Goal: Task Accomplishment & Management: Manage account settings

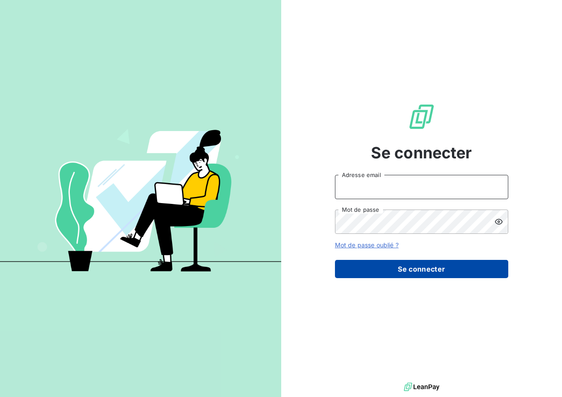
type input "[EMAIL_ADDRESS][DOMAIN_NAME]"
click at [394, 267] on button "Se connecter" at bounding box center [421, 269] width 173 height 18
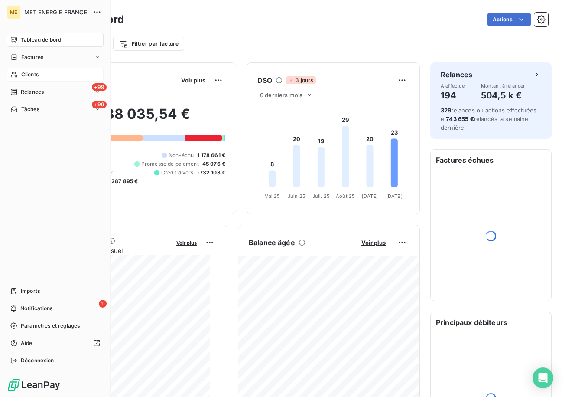
click at [23, 73] on span "Clients" at bounding box center [29, 75] width 17 height 8
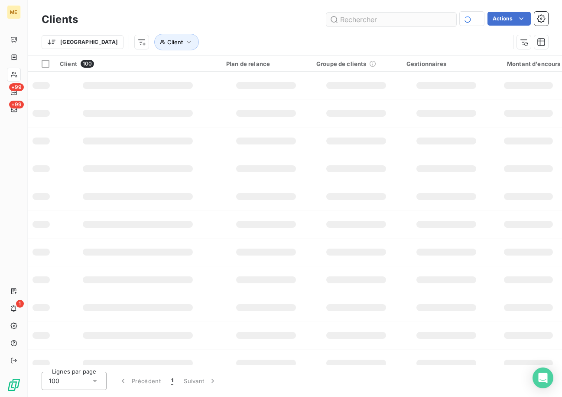
click at [375, 19] on input "text" at bounding box center [391, 20] width 130 height 14
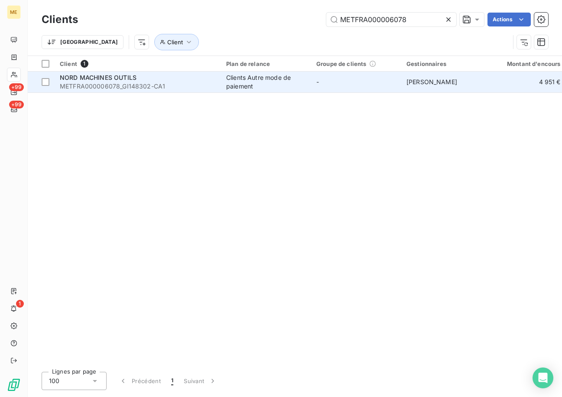
type input "METFRA000006078"
click at [96, 79] on span "NORD MACHINES OUTILS" at bounding box center [98, 77] width 77 height 7
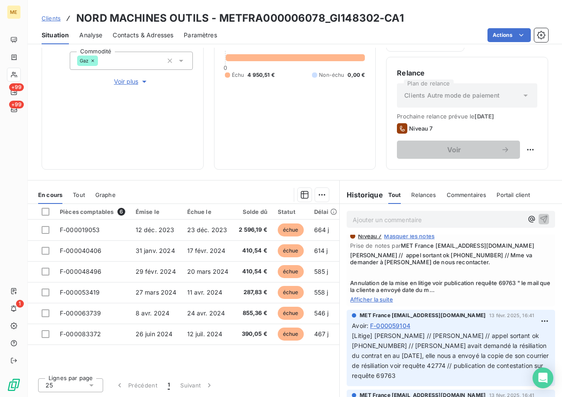
scroll to position [1127, 0]
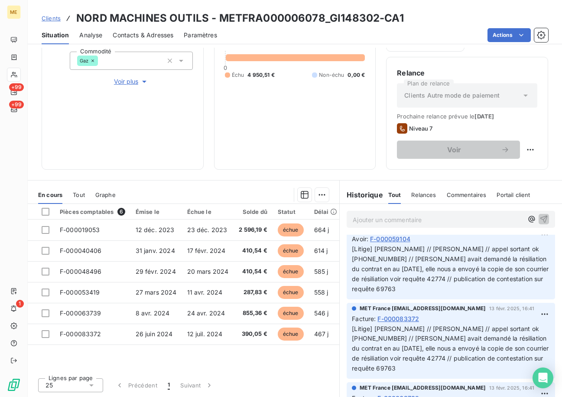
click at [383, 292] on span "[Litige] [PERSON_NAME] // [PERSON_NAME] // appel sortant ok [PHONE_NUMBER] // […" at bounding box center [451, 268] width 199 height 47
copy span "69763"
click at [140, 37] on span "Contacts & Adresses" at bounding box center [143, 35] width 61 height 9
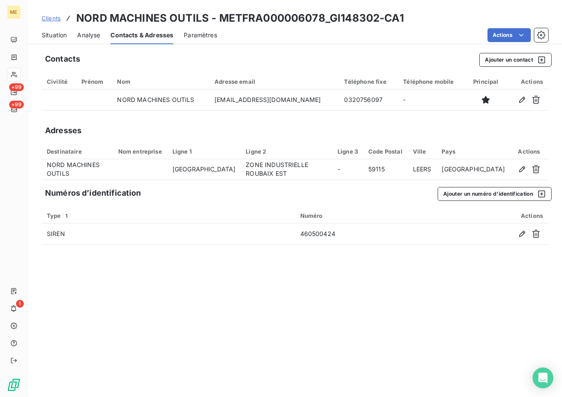
click at [59, 35] on span "Situation" at bounding box center [54, 35] width 25 height 9
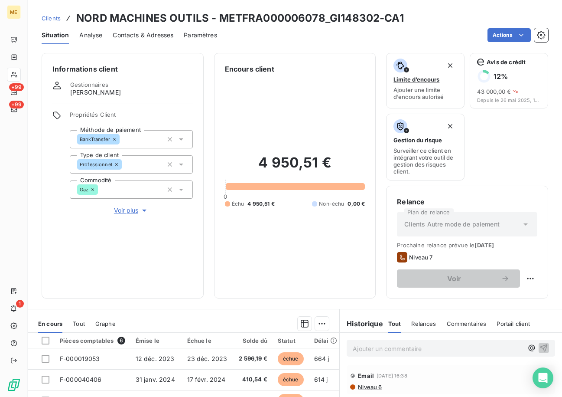
scroll to position [129, 0]
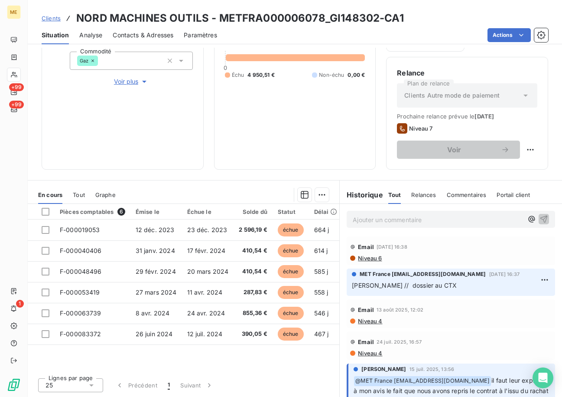
click at [368, 259] on span "Niveau 6" at bounding box center [369, 257] width 25 height 7
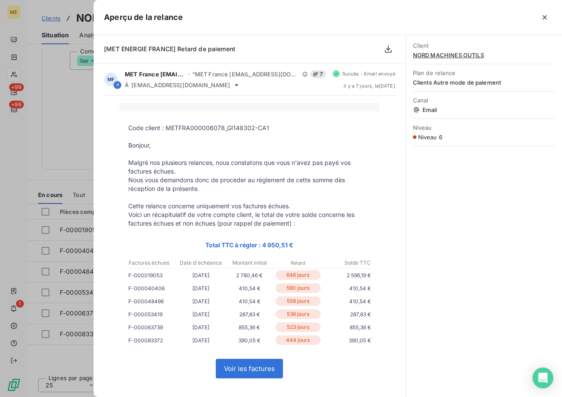
click at [62, 89] on div at bounding box center [281, 198] width 562 height 397
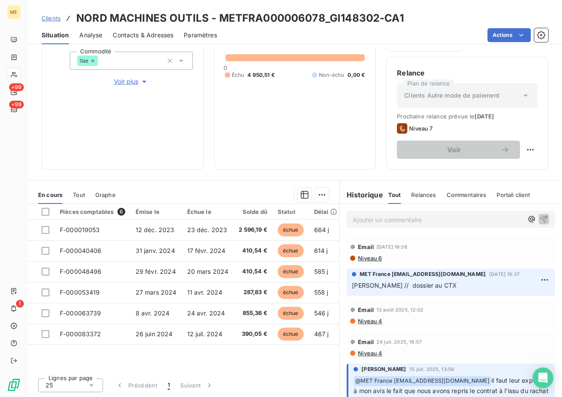
drag, startPoint x: 169, startPoint y: 18, endPoint x: 150, endPoint y: 35, distance: 25.8
click at [166, 23] on div "Clients NORD MACHINES OUTILS - METFRA000006078_GI148302-CA1 Situation Analyse C…" at bounding box center [295, 22] width 534 height 44
click at [145, 37] on span "Contacts & Adresses" at bounding box center [143, 35] width 61 height 9
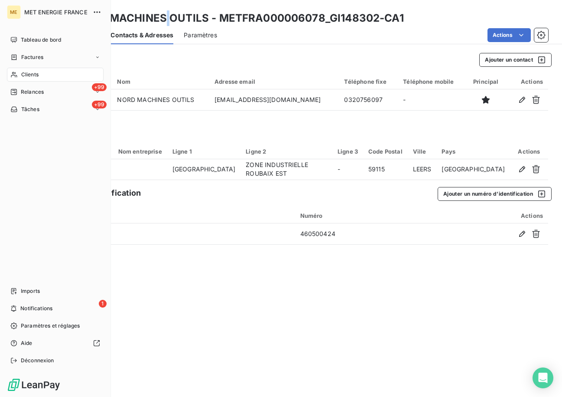
click at [35, 80] on div "Clients" at bounding box center [55, 75] width 97 height 14
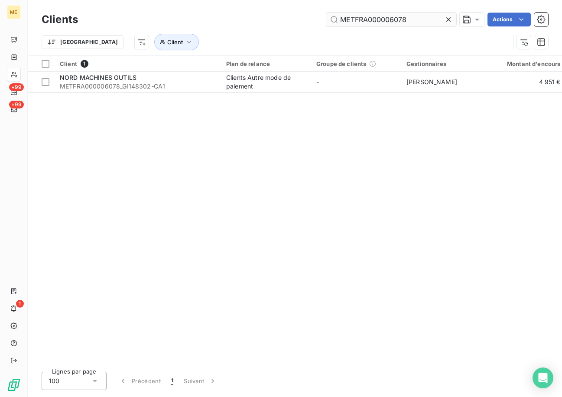
click at [388, 17] on input "METFRA000006078" at bounding box center [391, 20] width 130 height 14
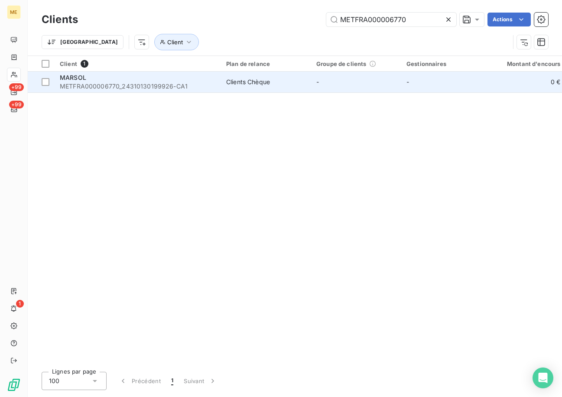
type input "METFRA000006770"
click at [134, 85] on span "METFRA000006770_24310130199926-CA1" at bounding box center [138, 86] width 156 height 9
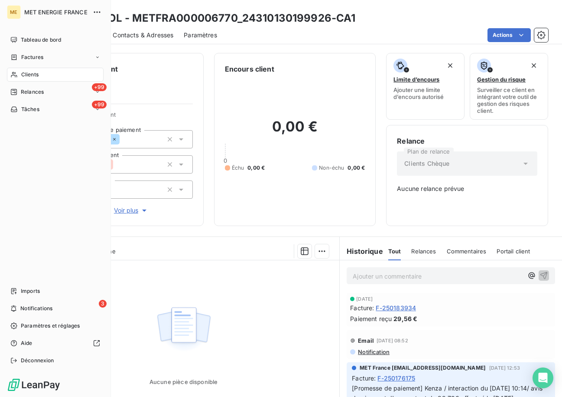
click at [19, 73] on div "Clients" at bounding box center [55, 75] width 97 height 14
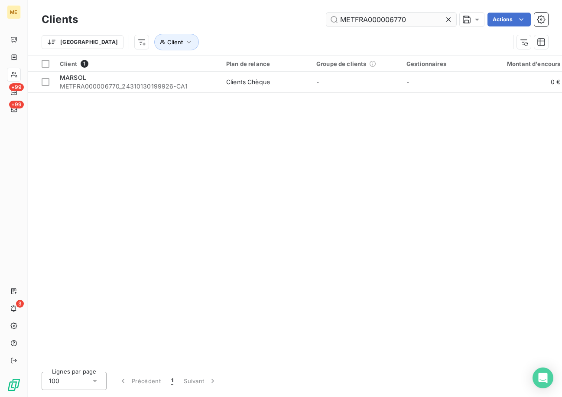
click at [366, 16] on input "METFRA000006770" at bounding box center [391, 20] width 130 height 14
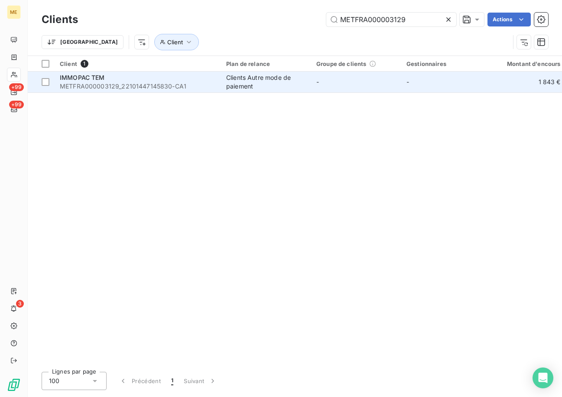
type input "METFRA000003129"
click at [79, 92] on td "IMMOPAC TEM METFRA000003129_22101447145830-CA1" at bounding box center [138, 82] width 166 height 21
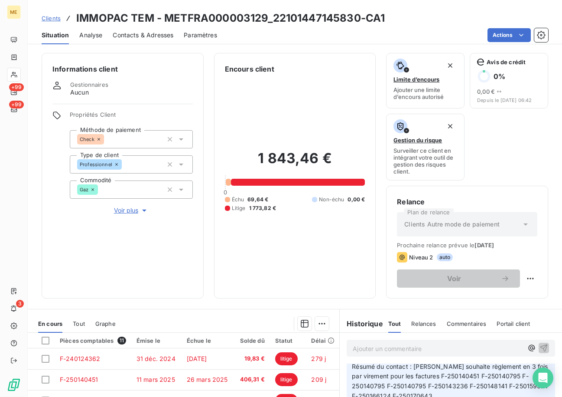
click at [130, 214] on span "Voir plus" at bounding box center [131, 210] width 35 height 9
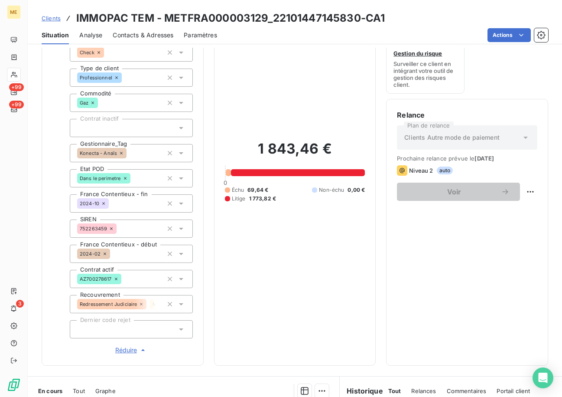
scroll to position [283, 0]
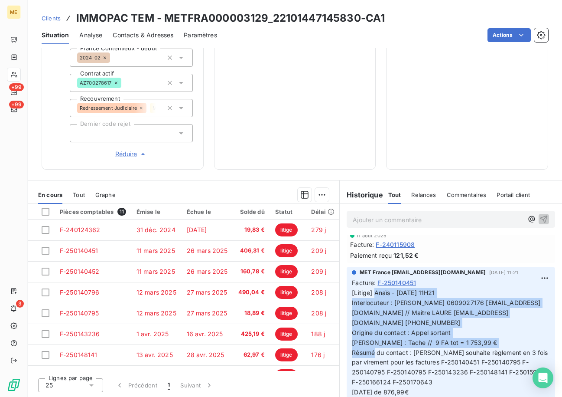
drag, startPoint x: 409, startPoint y: 352, endPoint x: 372, endPoint y: 290, distance: 71.4
click at [372, 290] on span "[Litige] Anaïs - [DATE] 11H21 Interlocuteur : [PERSON_NAME] 0609027176 [EMAIL_A…" at bounding box center [451, 367] width 198 height 156
copy span "Anaïs - [DATE] 11H21 Interlocuteur : [PERSON_NAME] 0609027176 [EMAIL_ADDRESS][D…"
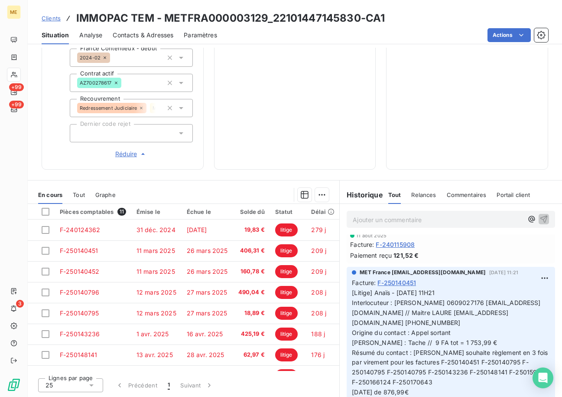
click at [381, 218] on p "Ajouter un commentaire ﻿" at bounding box center [438, 219] width 170 height 11
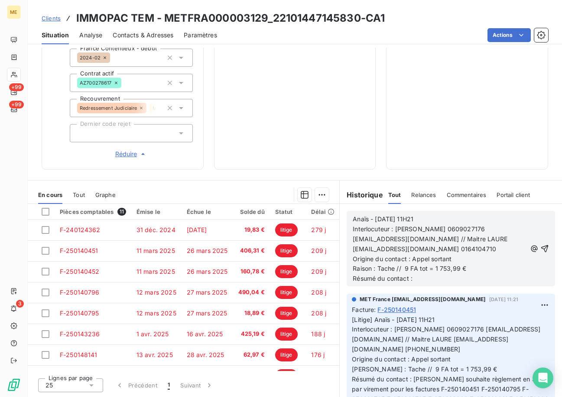
scroll to position [1056, 0]
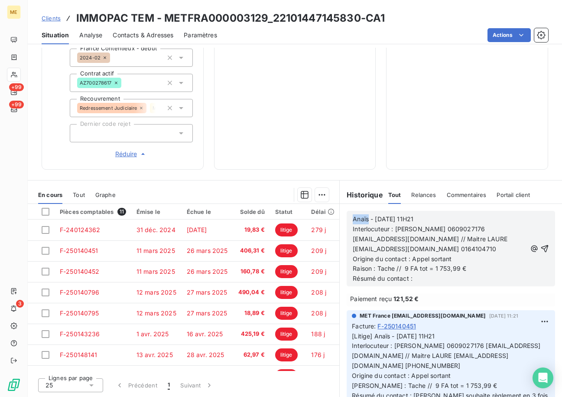
drag, startPoint x: 366, startPoint y: 219, endPoint x: 339, endPoint y: 218, distance: 26.9
click at [340, 218] on div "Anaïs - [DATE] 11H21 Interlocuteur : [PERSON_NAME] 0609027176 [EMAIL_ADDRESS][D…" at bounding box center [451, 248] width 222 height 89
click at [433, 240] on span "Interlocuteur : [PERSON_NAME] 0609027176 [EMAIL_ADDRESS][DOMAIN_NAME] // Maitre…" at bounding box center [431, 238] width 156 height 27
click at [422, 276] on p "Résumé du contact :" at bounding box center [440, 279] width 174 height 10
click at [470, 269] on p "Raison : Tache // 9 FA tot = 1 753,99 €" at bounding box center [440, 269] width 174 height 10
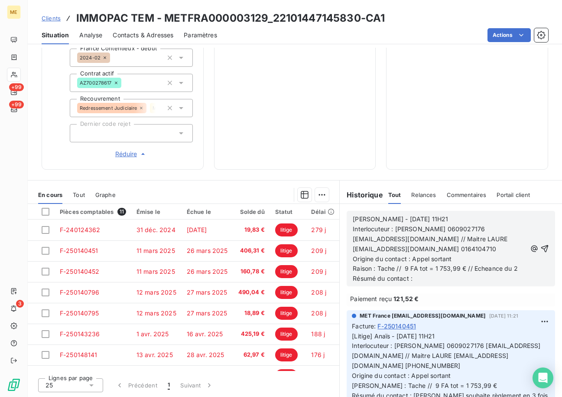
scroll to position [1065, 0]
click at [427, 287] on p "Résumé du contact :" at bounding box center [440, 288] width 174 height 10
click at [512, 291] on p "Résumé du contact : nous indique sur interaction" at bounding box center [440, 288] width 174 height 10
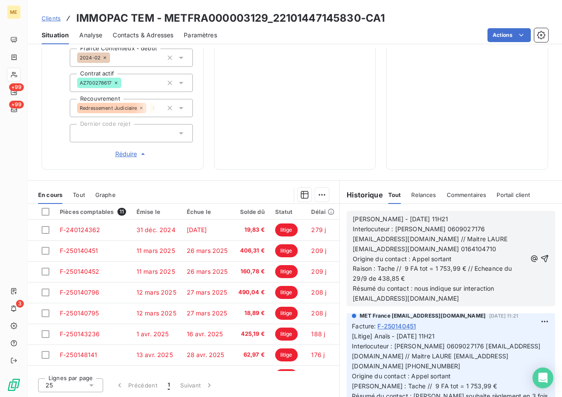
click at [420, 296] on p "Résumé du contact : nous indique sur interaction [EMAIL_ADDRESS][DOMAIN_NAME]" at bounding box center [440, 293] width 174 height 20
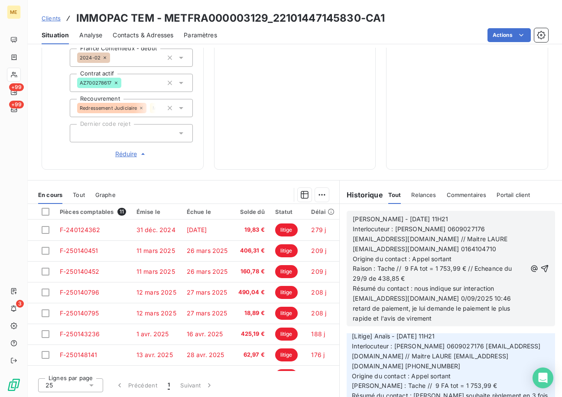
scroll to position [1105, 0]
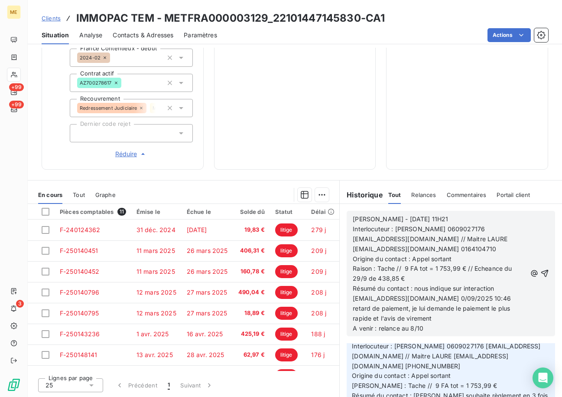
click at [541, 270] on icon "button" at bounding box center [545, 273] width 9 height 9
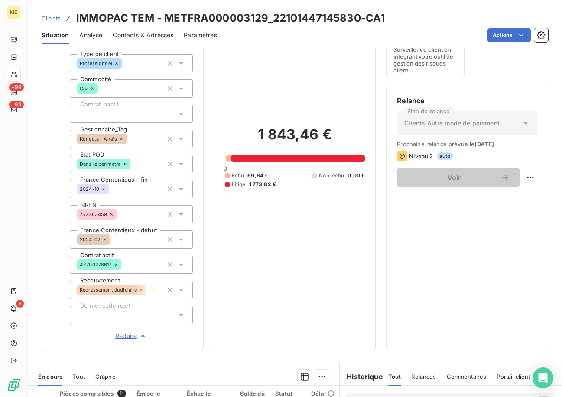
scroll to position [0, 0]
